Goal: Task Accomplishment & Management: Use online tool/utility

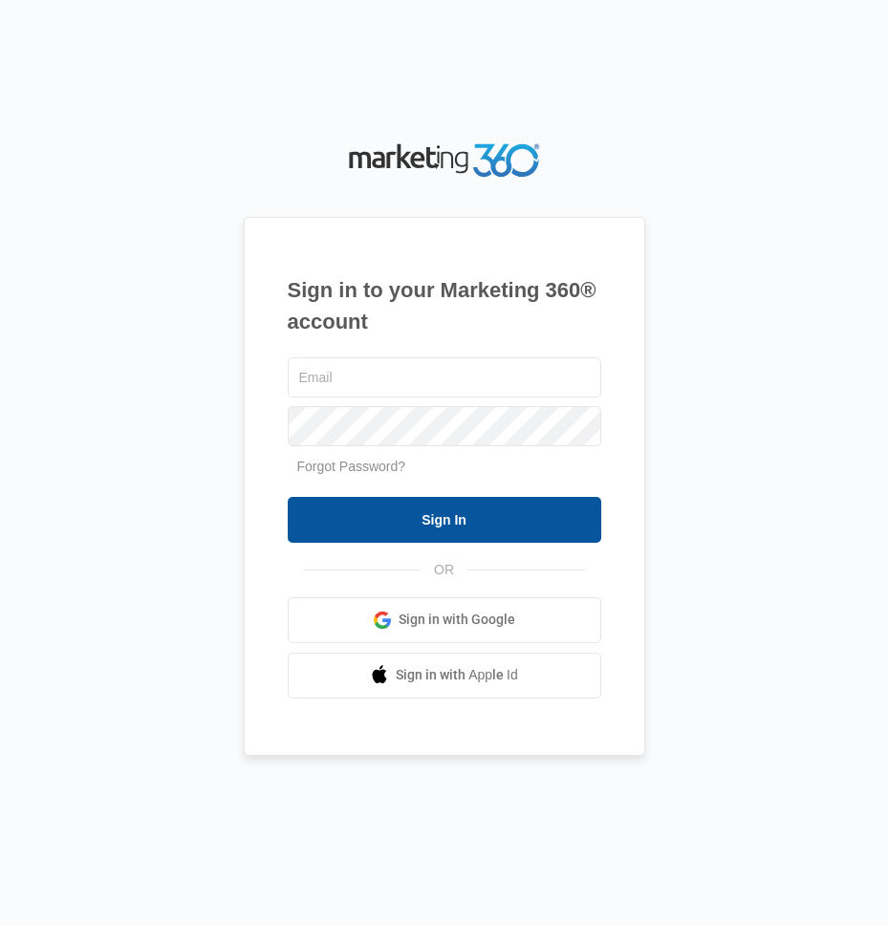
type input "[EMAIL_ADDRESS][DOMAIN_NAME]"
click at [563, 525] on input "Sign In" at bounding box center [444, 520] width 313 height 46
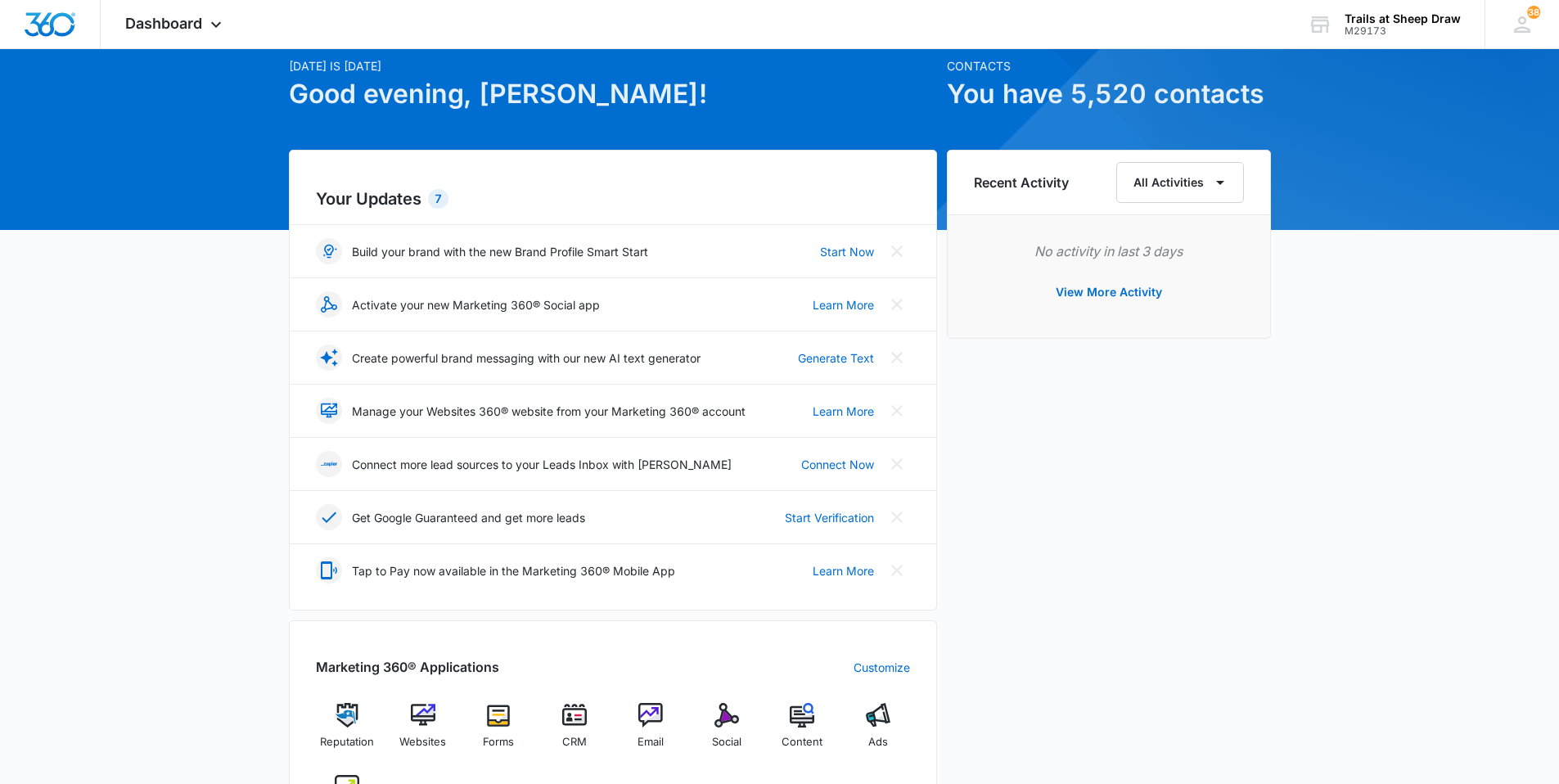
scroll to position [163, 0]
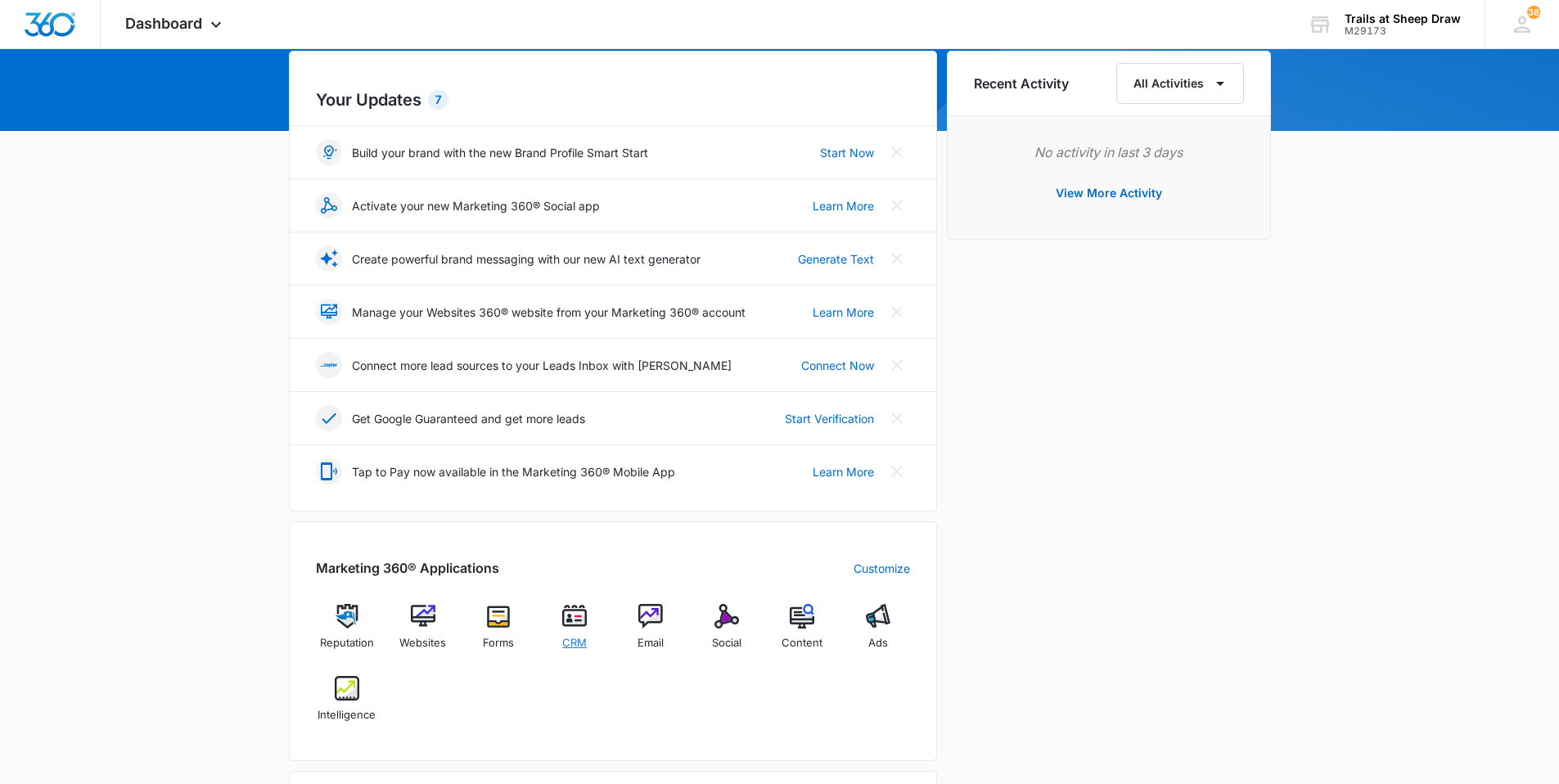
click at [585, 654] on div "CRM" at bounding box center [575, 633] width 63 height 58
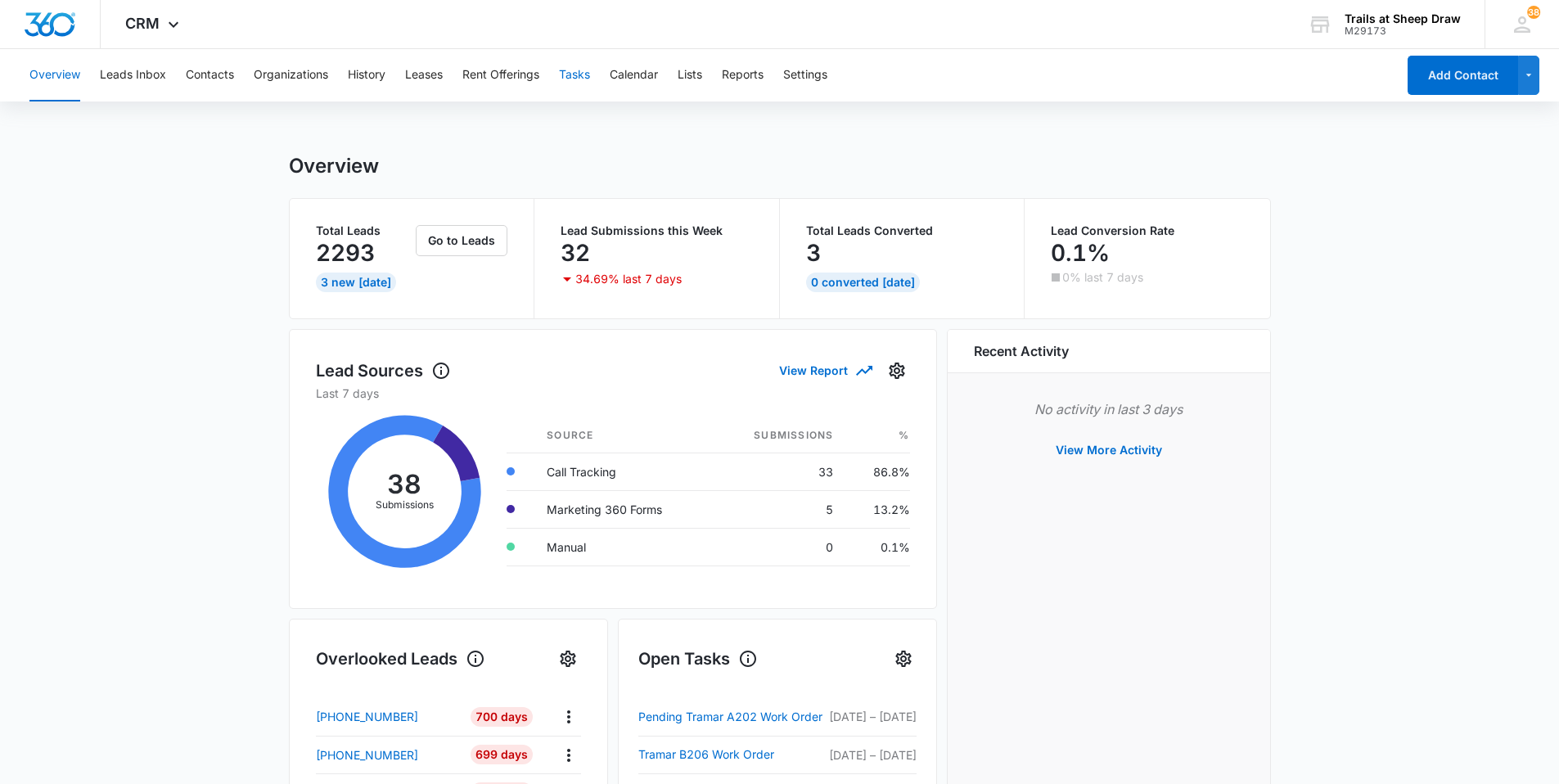
click at [574, 73] on button "Tasks" at bounding box center [574, 74] width 31 height 52
